Goal: Download file/media

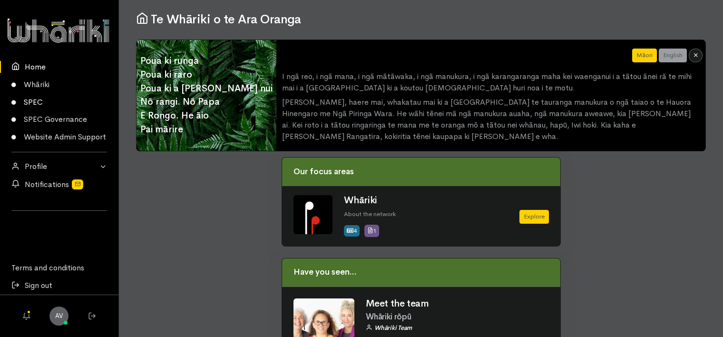
click at [32, 101] on link "SPEC" at bounding box center [59, 102] width 118 height 18
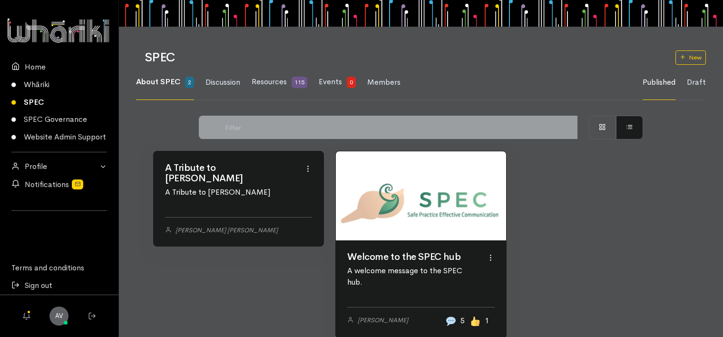
scroll to position [35, 0]
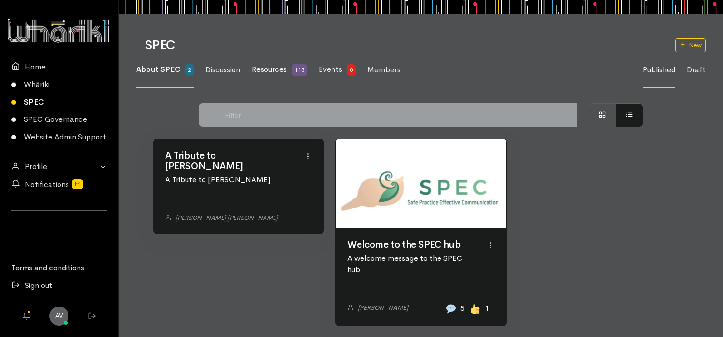
click at [278, 70] on span "Resources" at bounding box center [269, 69] width 35 height 10
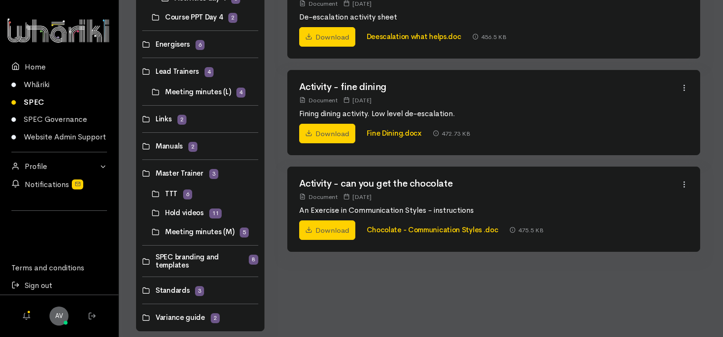
scroll to position [567, 0]
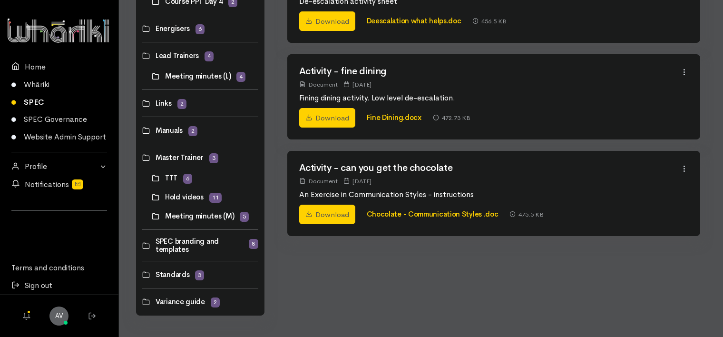
click at [142, 157] on link at bounding box center [142, 157] width 0 height 0
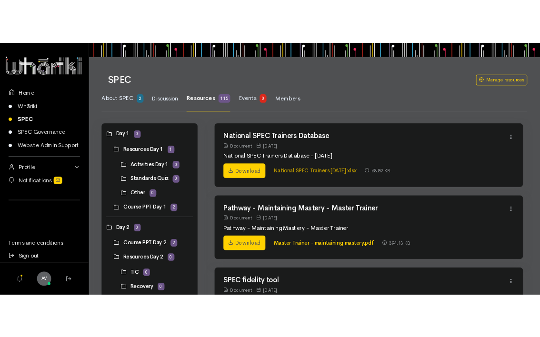
scroll to position [48, 0]
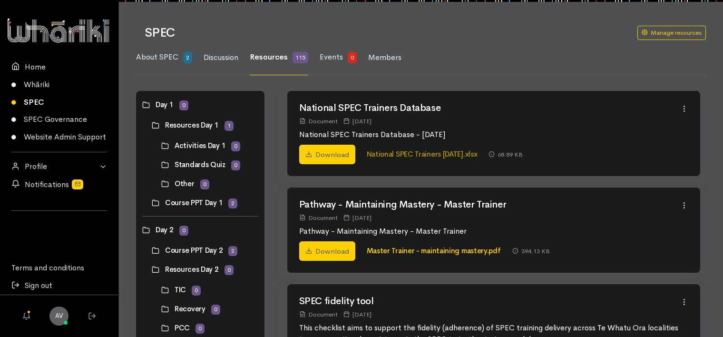
click at [403, 154] on link "National SPEC Trainers [DATE].xlsx" at bounding box center [422, 153] width 111 height 9
